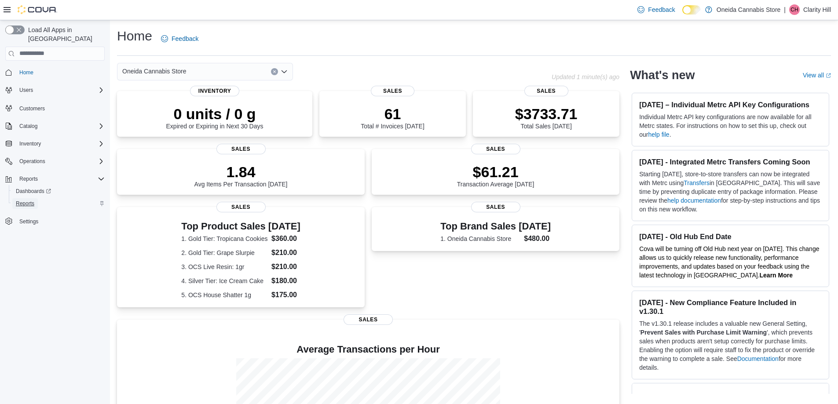
click at [25, 200] on span "Reports" at bounding box center [25, 203] width 18 height 7
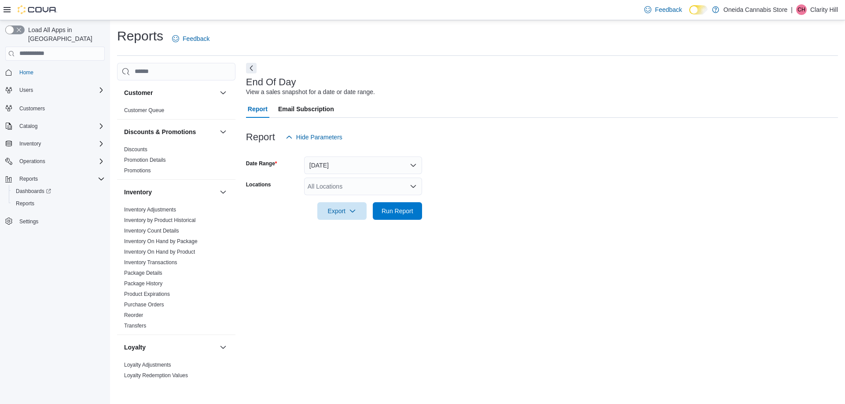
click at [367, 183] on div "All Locations" at bounding box center [363, 187] width 118 height 18
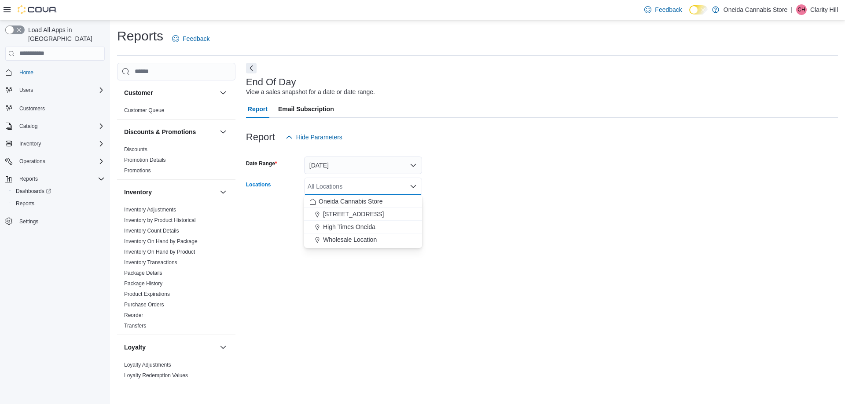
click at [355, 212] on span "[STREET_ADDRESS]" at bounding box center [353, 214] width 61 height 9
click at [569, 217] on form "Date Range [DATE] Locations [STREET_ADDRESS] Combo box. Selected. [STREET_ADDRE…" at bounding box center [542, 183] width 592 height 74
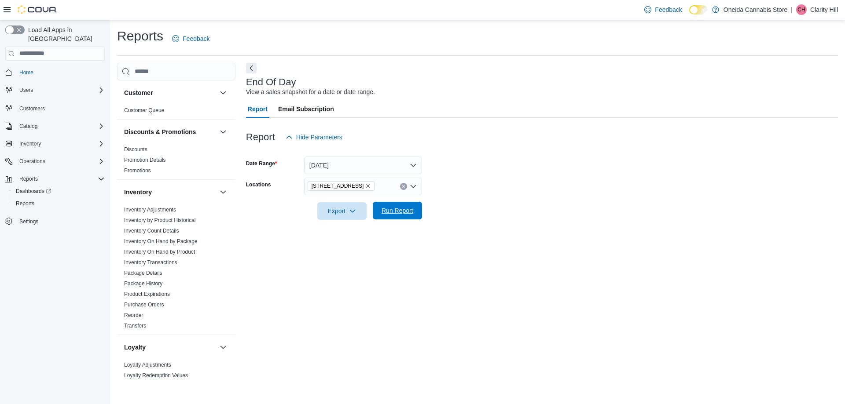
click at [403, 213] on span "Run Report" at bounding box center [397, 210] width 32 height 9
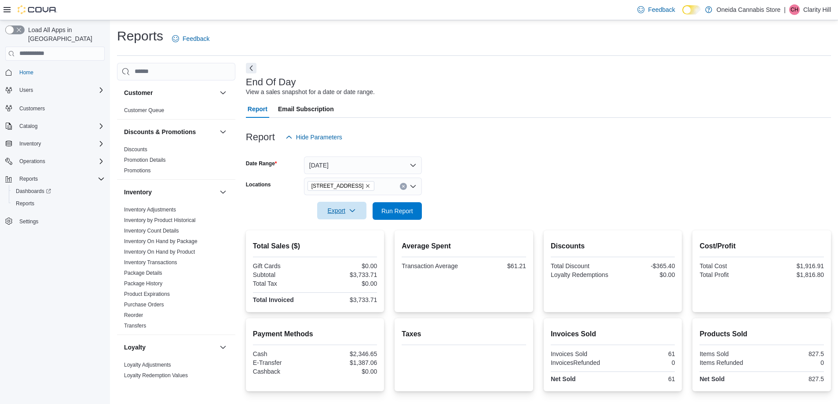
click at [344, 213] on span "Export" at bounding box center [341, 211] width 39 height 18
click at [345, 247] on span "Export to Pdf" at bounding box center [343, 246] width 40 height 7
